Goal: Task Accomplishment & Management: Complete application form

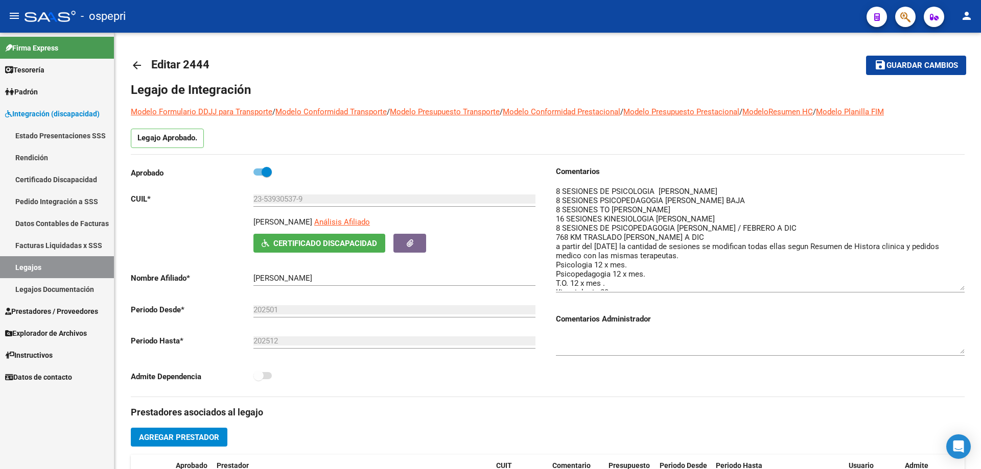
scroll to position [8, 0]
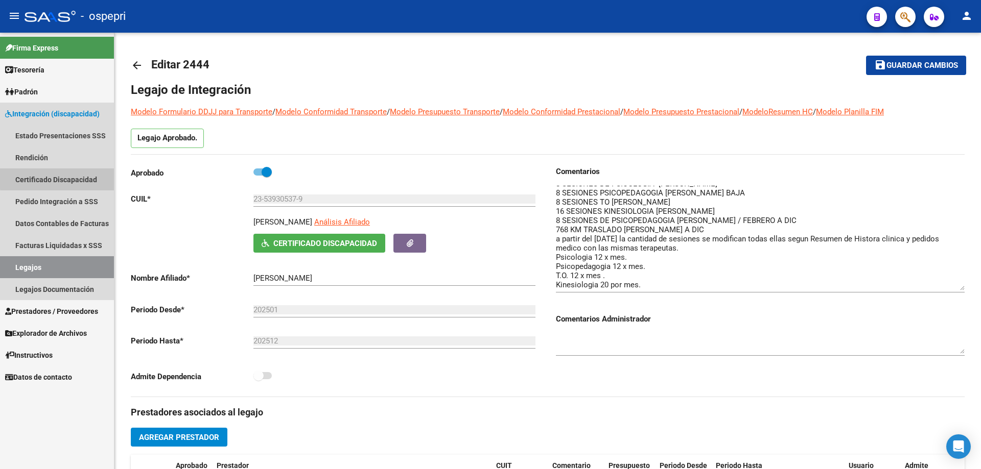
click at [63, 178] on link "Certificado Discapacidad" at bounding box center [57, 180] width 114 height 22
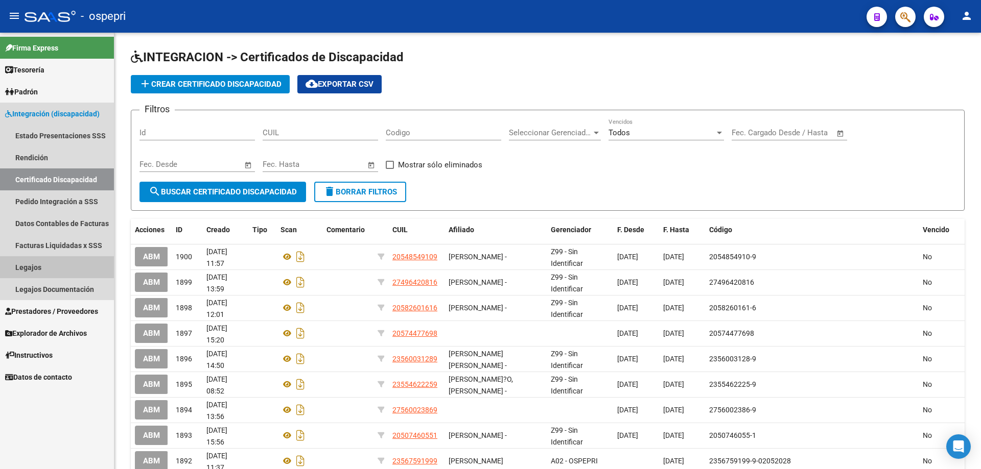
click at [32, 266] on link "Legajos" at bounding box center [57, 267] width 114 height 22
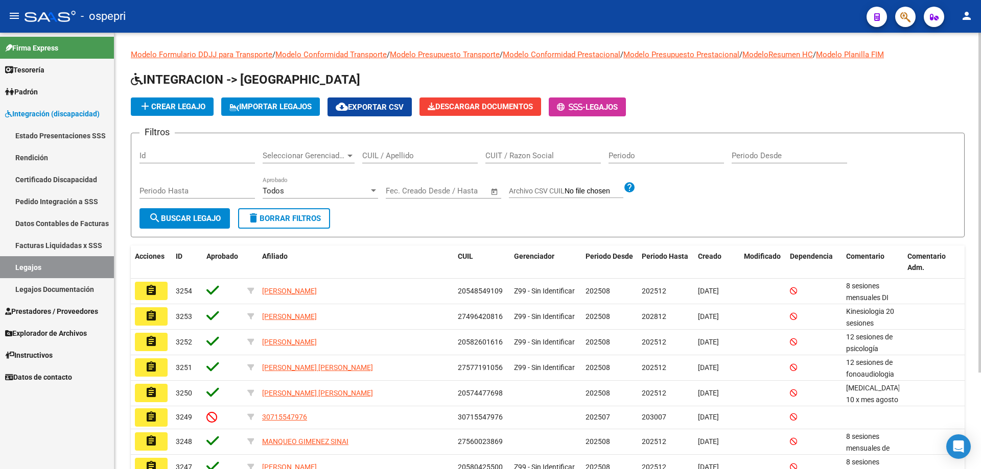
click at [383, 154] on input "CUIL / Apellido" at bounding box center [419, 155] width 115 height 9
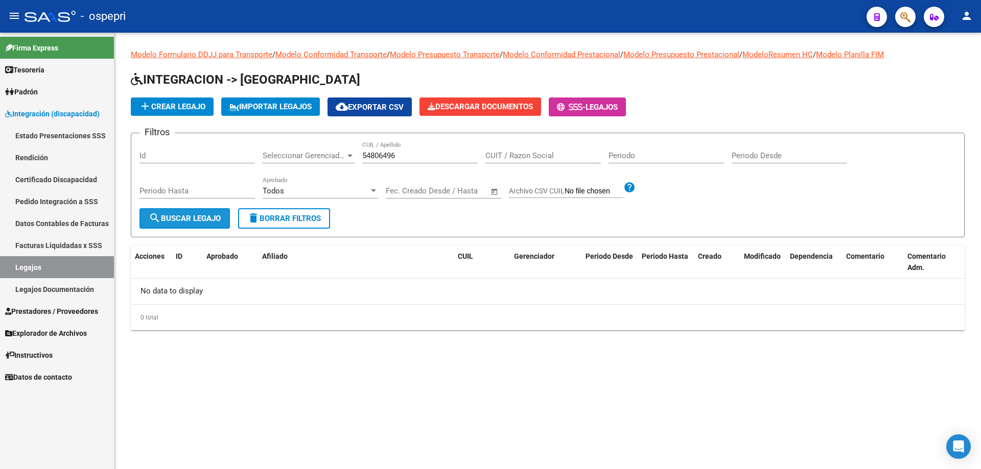
click at [214, 220] on span "search Buscar Legajo" at bounding box center [185, 218] width 72 height 9
click at [382, 157] on input "54806496" at bounding box center [419, 155] width 115 height 9
type input "54803496"
click at [196, 216] on span "search Buscar Legajo" at bounding box center [185, 218] width 72 height 9
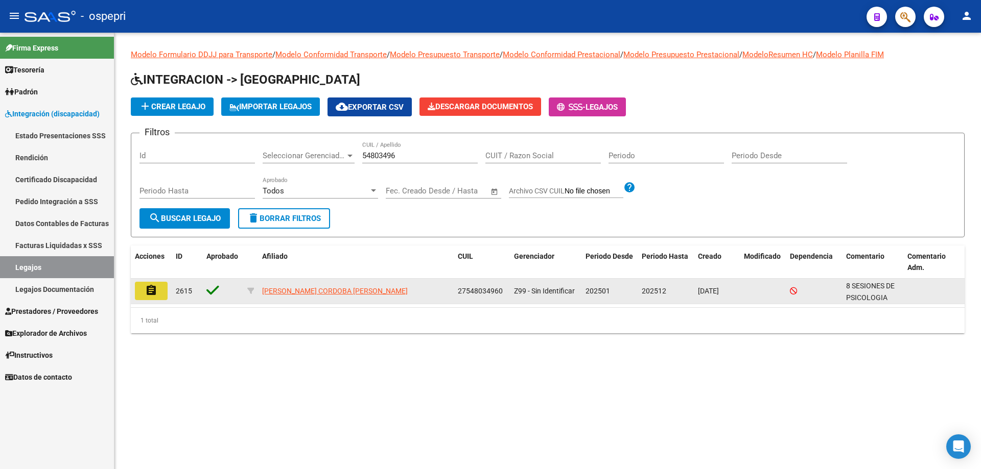
click at [161, 293] on button "assignment" at bounding box center [151, 291] width 33 height 18
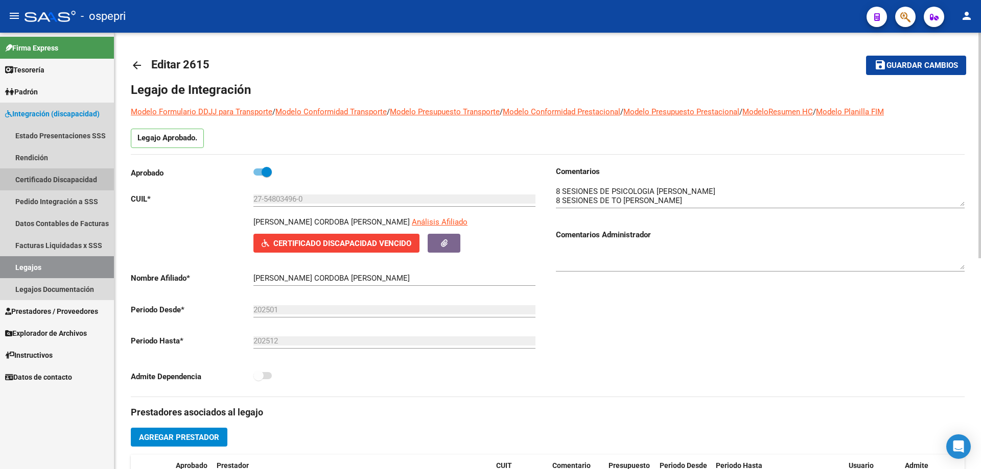
click at [66, 177] on link "Certificado Discapacidad" at bounding box center [57, 180] width 114 height 22
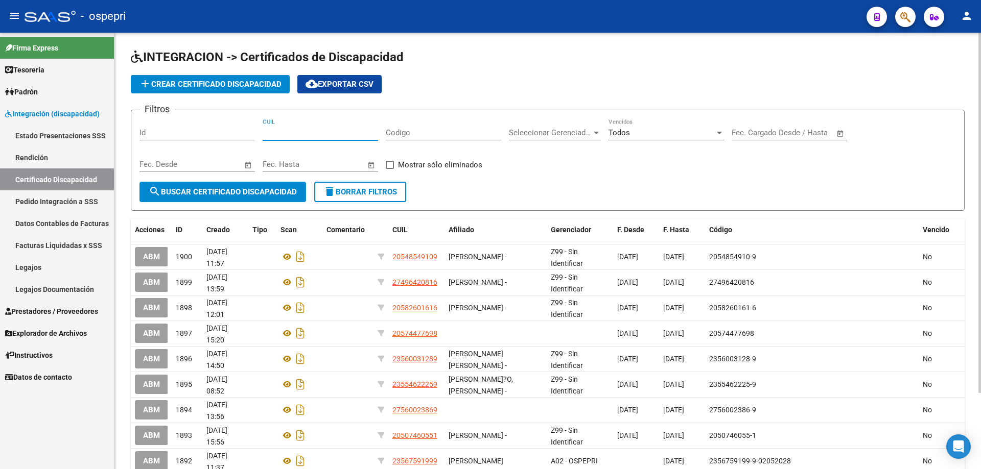
click at [272, 134] on input "CUIL" at bounding box center [320, 132] width 115 height 9
type input "27-54803496-0"
click at [231, 193] on span "search Buscar Certificado Discapacidad" at bounding box center [223, 191] width 148 height 9
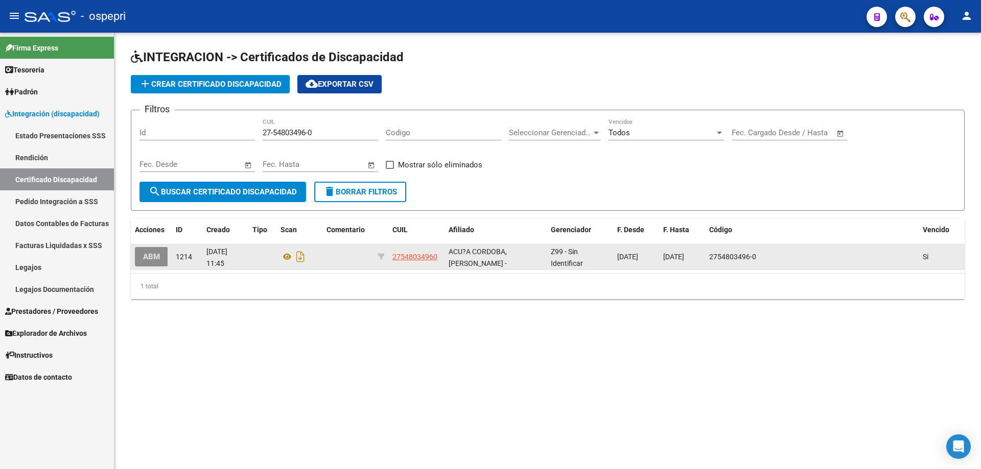
click at [162, 259] on button "ABM" at bounding box center [151, 256] width 33 height 19
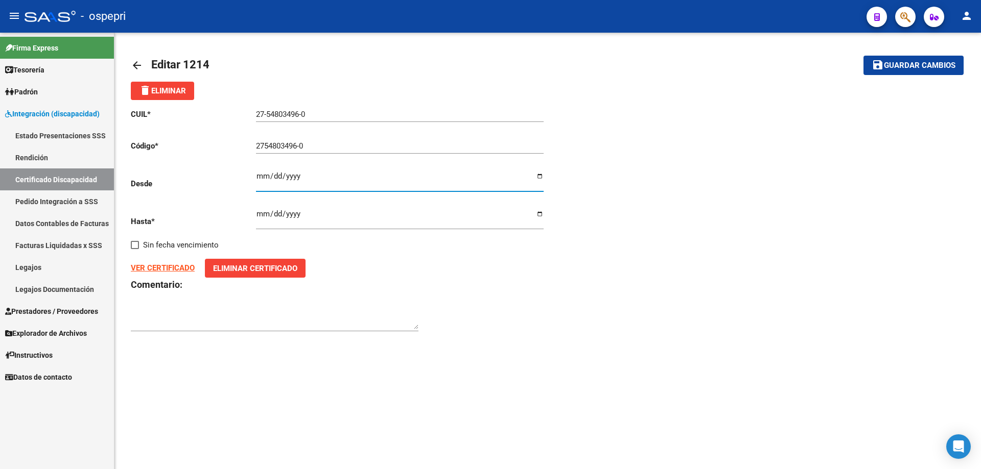
click at [261, 180] on input "[DATE]" at bounding box center [400, 180] width 288 height 16
click at [262, 219] on input "[DATE]" at bounding box center [400, 218] width 288 height 16
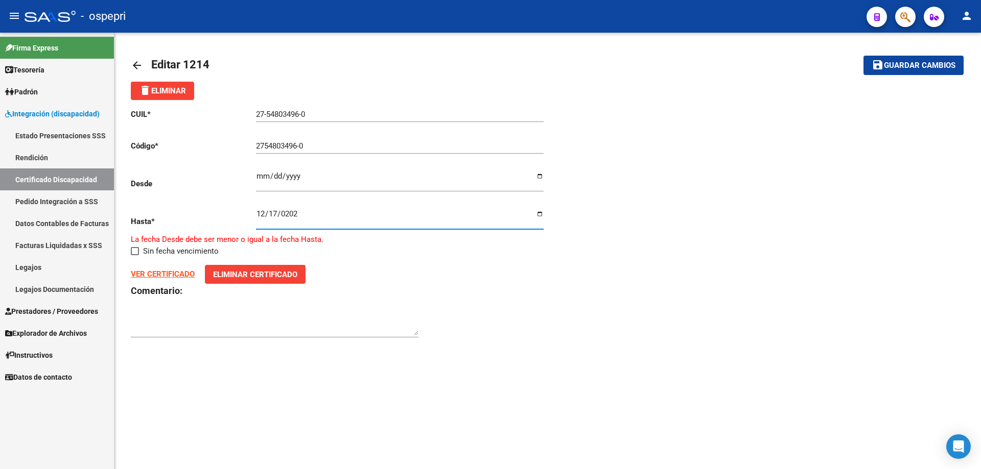
type input "[DATE]"
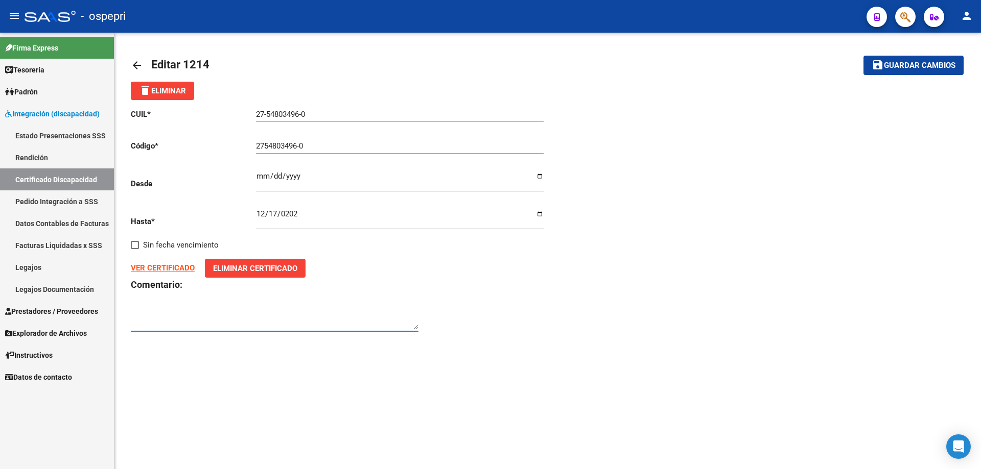
click at [418, 323] on textarea at bounding box center [275, 319] width 288 height 20
click at [165, 271] on strong "VER CERTIFICADO" at bounding box center [163, 268] width 64 height 9
click at [919, 66] on span "Guardar cambios" at bounding box center [920, 65] width 72 height 9
type input "27548034960"
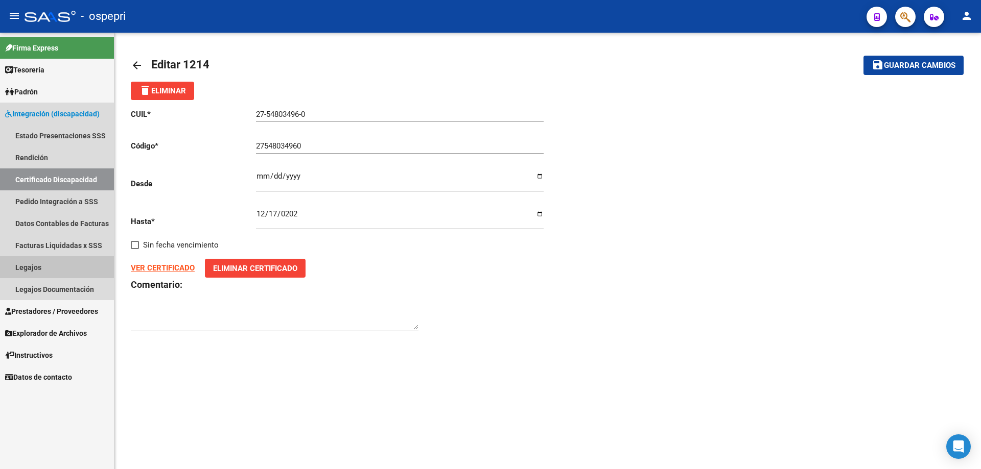
click at [29, 268] on link "Legajos" at bounding box center [57, 267] width 114 height 22
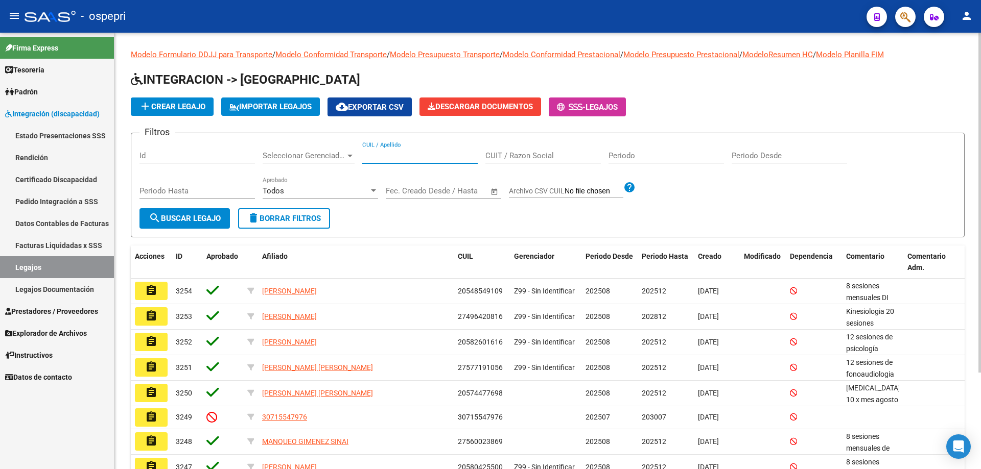
click at [381, 155] on input "CUIL / Apellido" at bounding box center [419, 155] width 115 height 9
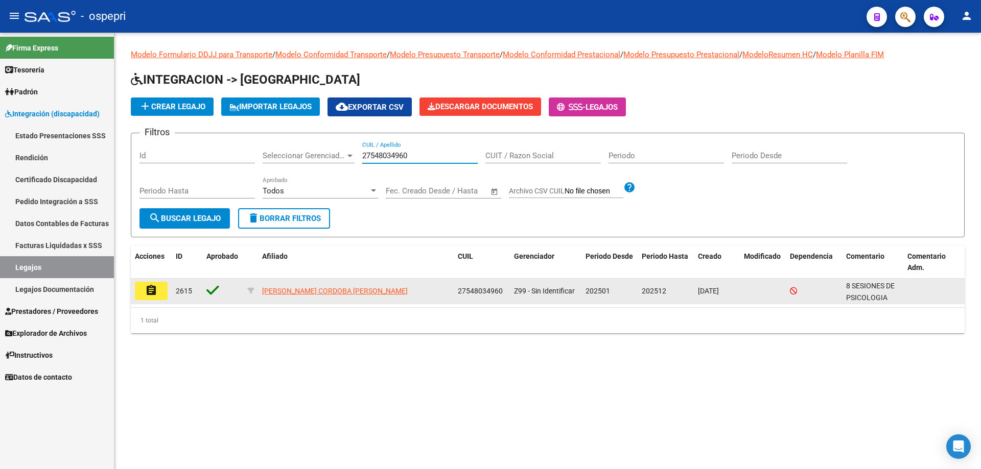
type input "27548034960"
click at [160, 294] on button "assignment" at bounding box center [151, 291] width 33 height 18
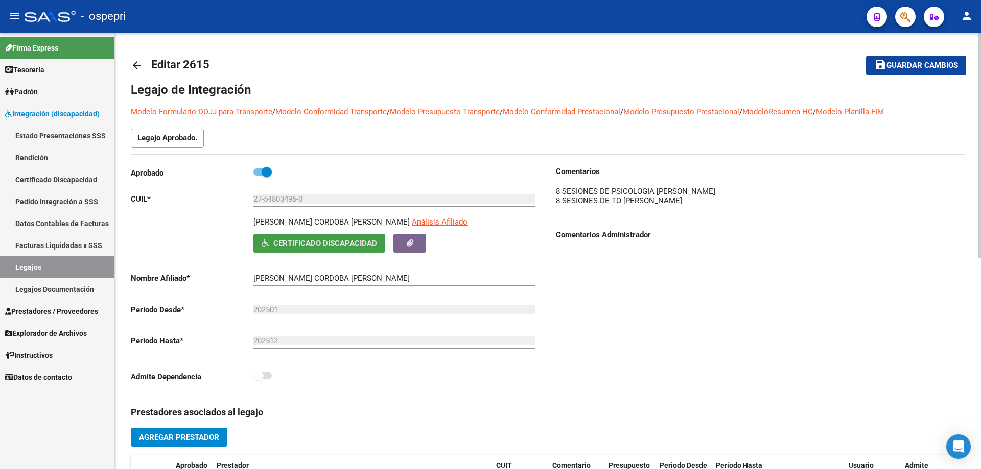
click at [304, 242] on span "Certificado Discapacidad" at bounding box center [325, 243] width 104 height 9
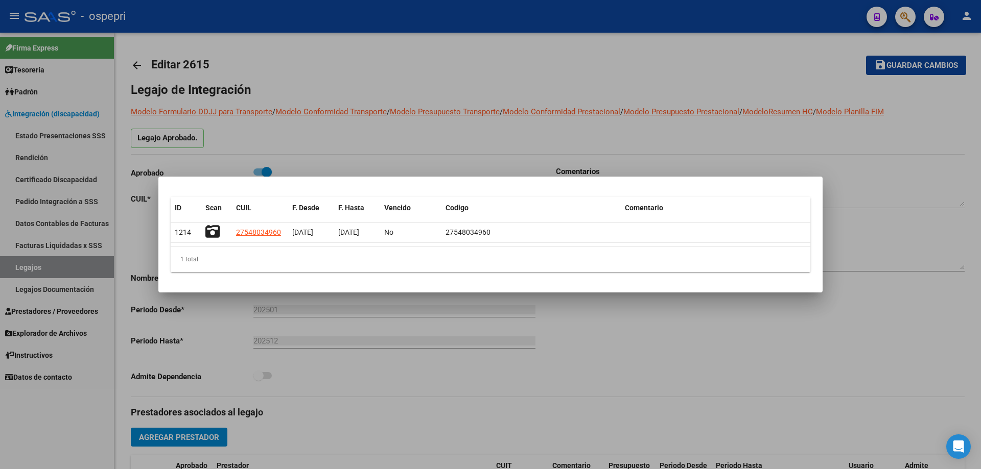
click at [820, 163] on div at bounding box center [490, 234] width 981 height 469
